Goal: Transaction & Acquisition: Purchase product/service

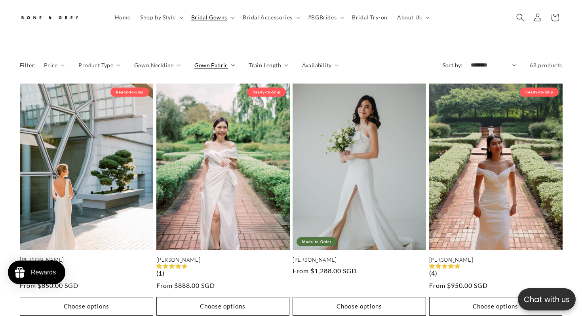
scroll to position [0, 395]
click at [222, 61] on span "Gown Fabric" at bounding box center [211, 65] width 33 height 8
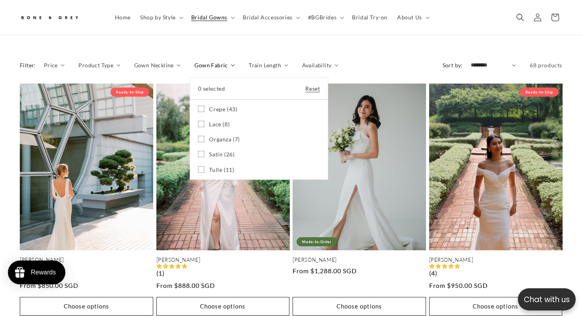
click at [198, 123] on icon at bounding box center [201, 124] width 6 height 6
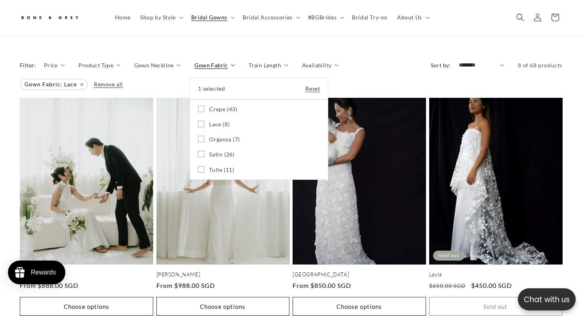
click at [235, 61] on summary "Gown Fabric" at bounding box center [215, 65] width 40 height 8
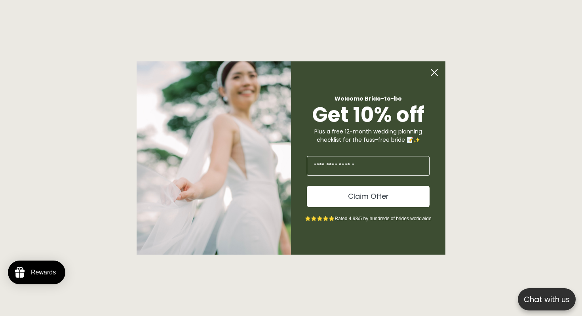
scroll to position [683, 0]
click at [439, 73] on circle "Close dialog" at bounding box center [434, 72] width 15 height 15
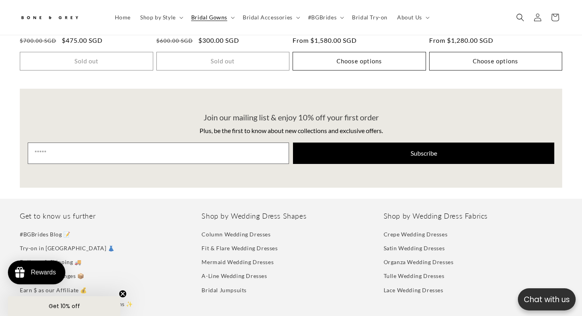
scroll to position [0, 197]
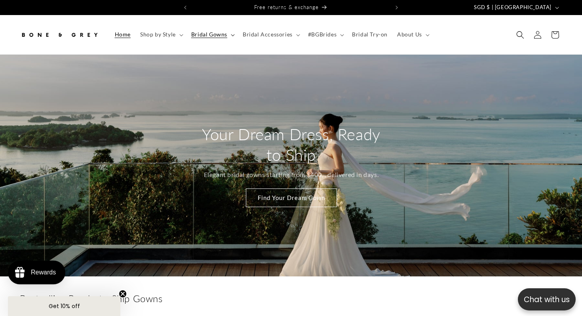
click at [197, 32] on span "Bridal Gowns" at bounding box center [209, 34] width 36 height 7
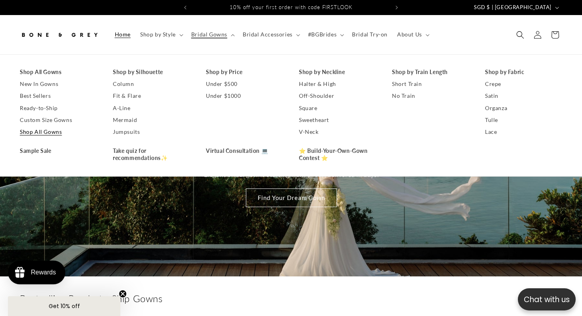
click at [44, 128] on link "Shop All Gowns" at bounding box center [58, 132] width 77 height 12
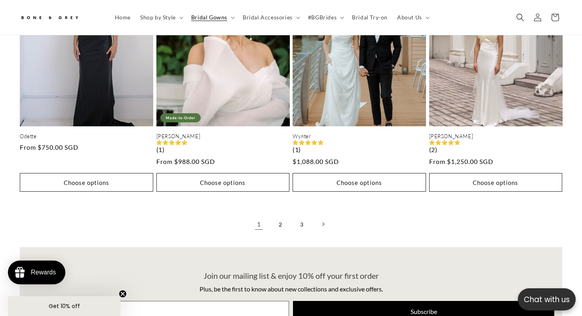
scroll to position [2057, 0]
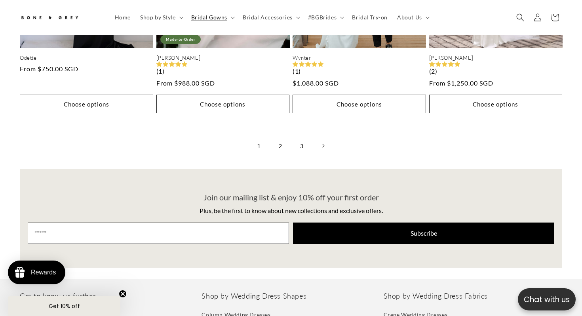
click at [282, 147] on link "2" at bounding box center [280, 145] width 17 height 17
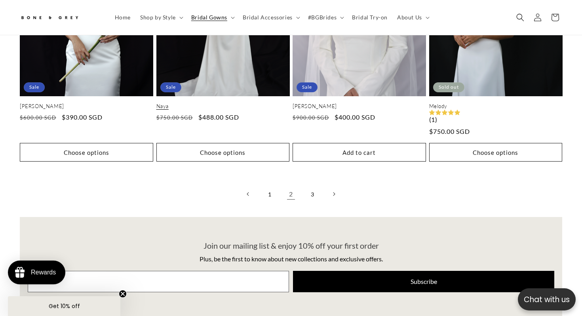
scroll to position [2087, 0]
